Goal: Transaction & Acquisition: Book appointment/travel/reservation

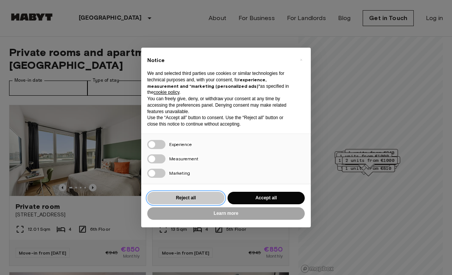
click at [206, 197] on button "Reject all" at bounding box center [185, 198] width 77 height 12
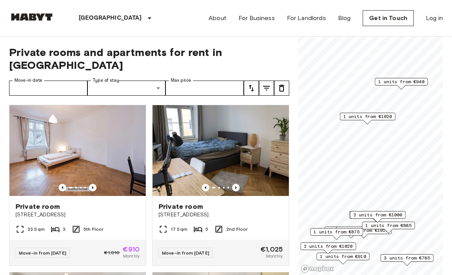
click at [385, 117] on span "1 units from €1020" at bounding box center [367, 116] width 49 height 7
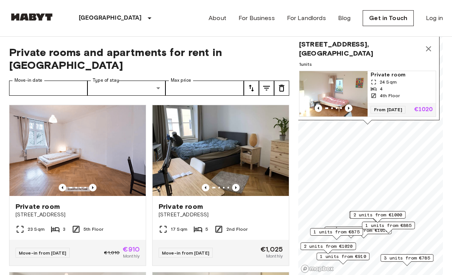
click at [397, 82] on div "24 Sqm" at bounding box center [401, 82] width 62 height 7
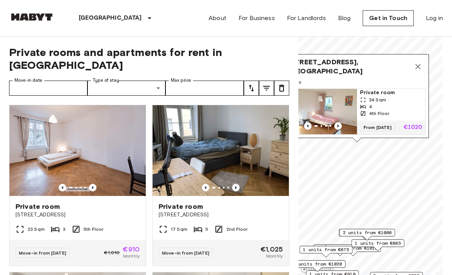
click at [418, 68] on icon "Map marker" at bounding box center [417, 66] width 9 height 9
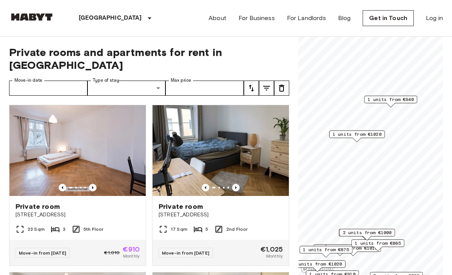
click at [404, 97] on span "1 units from €940" at bounding box center [390, 99] width 46 height 7
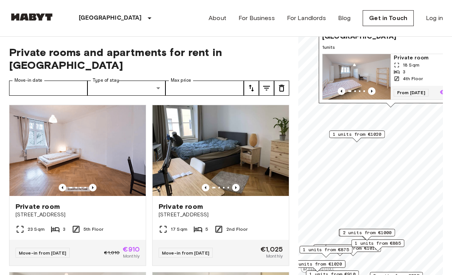
click at [376, 73] on img "Map marker" at bounding box center [356, 76] width 68 height 45
click at [33, 77] on label "Move-in date" at bounding box center [28, 80] width 28 height 6
click at [33, 81] on input "Move-in date" at bounding box center [48, 88] width 78 height 15
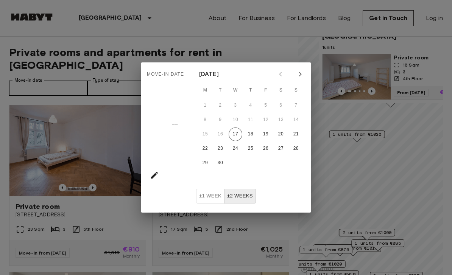
click at [298, 74] on icon "Next month" at bounding box center [300, 74] width 9 height 9
click at [234, 105] on button "1" at bounding box center [236, 106] width 14 height 14
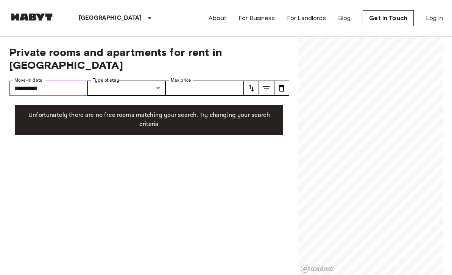
click at [49, 81] on input "**********" at bounding box center [48, 88] width 78 height 15
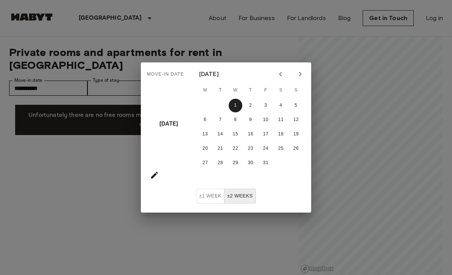
click at [303, 76] on icon "Next month" at bounding box center [300, 74] width 9 height 9
click at [280, 107] on button "1" at bounding box center [281, 106] width 14 height 14
type input "**********"
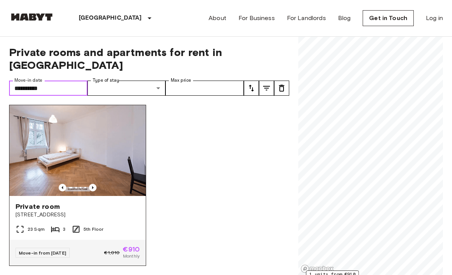
click at [117, 151] on img at bounding box center [77, 150] width 136 height 91
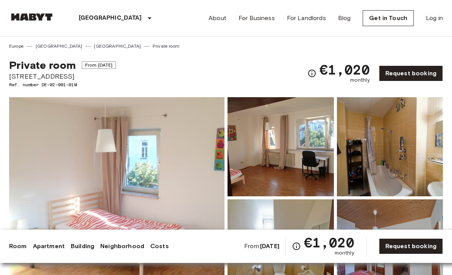
click at [162, 150] on img at bounding box center [116, 197] width 215 height 201
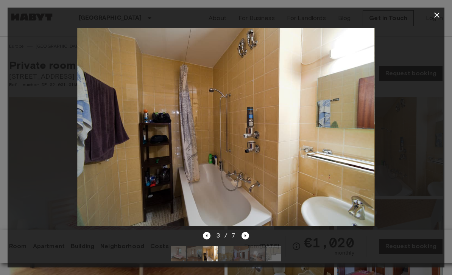
click at [427, 17] on div at bounding box center [226, 15] width 437 height 15
click at [437, 13] on icon "button" at bounding box center [436, 15] width 9 height 9
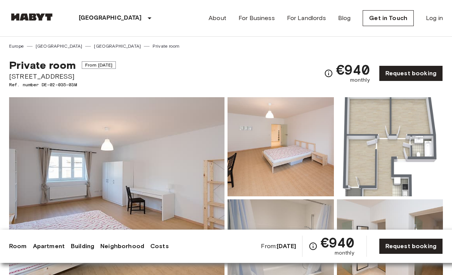
click at [170, 152] on img at bounding box center [116, 197] width 215 height 201
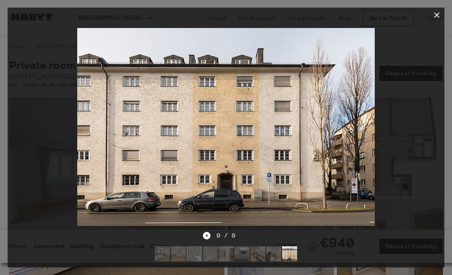
click at [437, 15] on icon "button" at bounding box center [436, 14] width 5 height 5
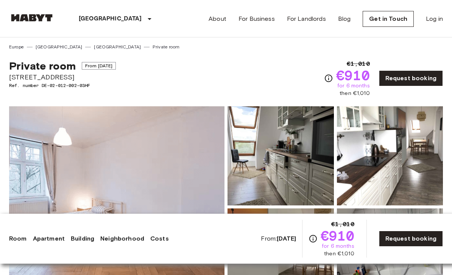
click at [147, 139] on img at bounding box center [116, 206] width 215 height 201
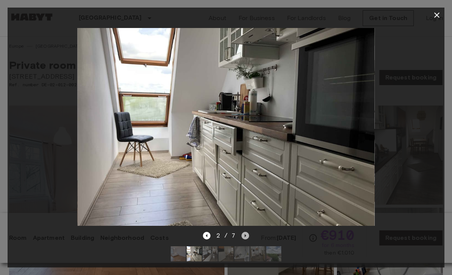
click at [245, 236] on icon "Next image" at bounding box center [246, 235] width 2 height 3
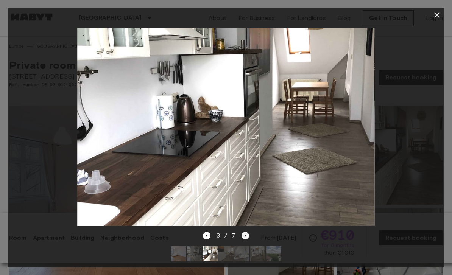
click at [245, 236] on icon "Next image" at bounding box center [246, 235] width 2 height 3
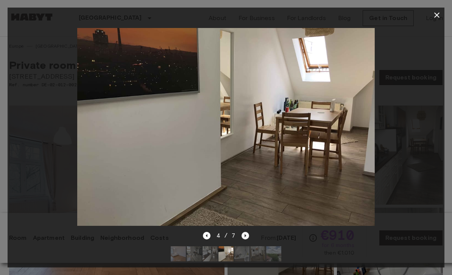
click at [245, 236] on icon "Next image" at bounding box center [246, 235] width 2 height 3
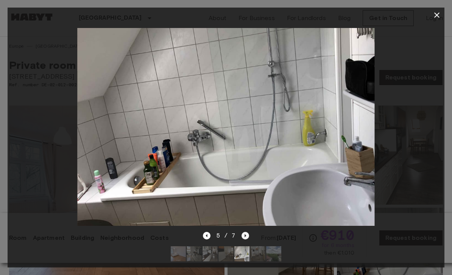
click at [245, 236] on icon "Next image" at bounding box center [246, 235] width 2 height 3
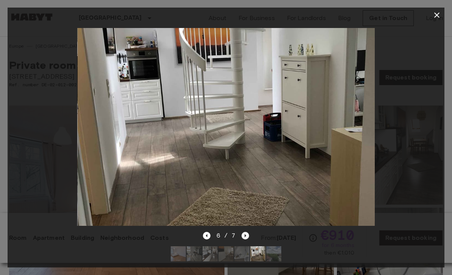
click at [245, 236] on icon "Next image" at bounding box center [246, 235] width 2 height 3
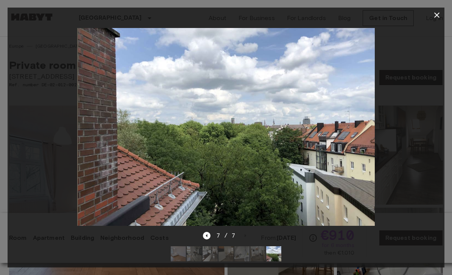
click at [245, 236] on div "7 / 7" at bounding box center [226, 235] width 47 height 9
click at [436, 15] on icon "button" at bounding box center [436, 15] width 9 height 9
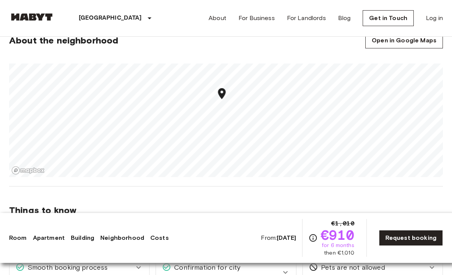
scroll to position [476, 0]
